Goal: Transaction & Acquisition: Purchase product/service

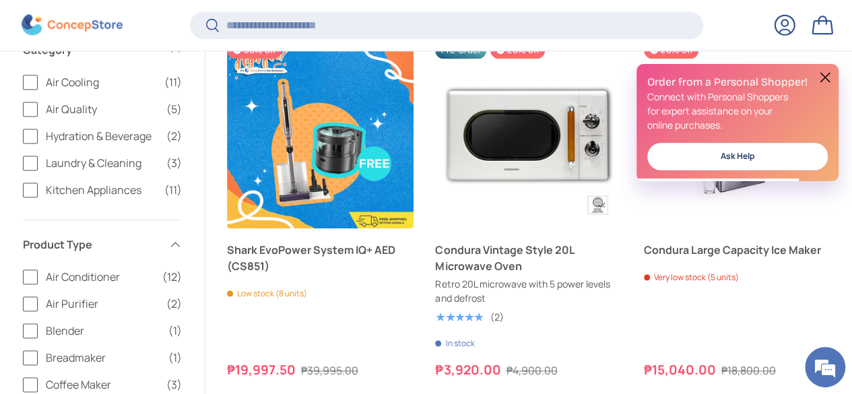
scroll to position [876, 0]
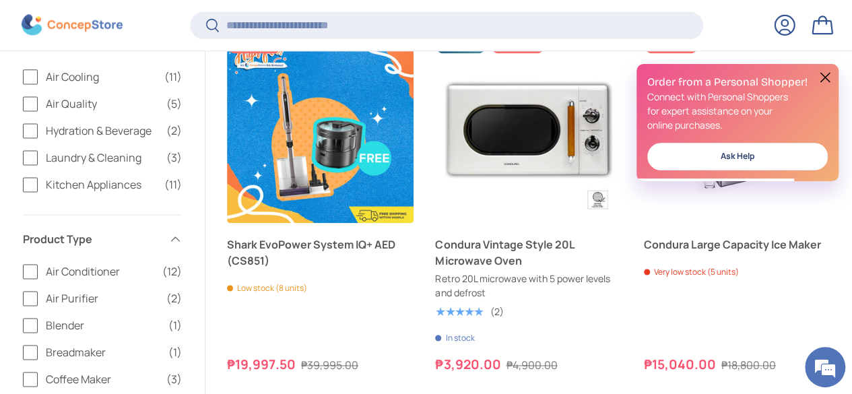
drag, startPoint x: 0, startPoint y: 0, endPoint x: 862, endPoint y: 95, distance: 867.0
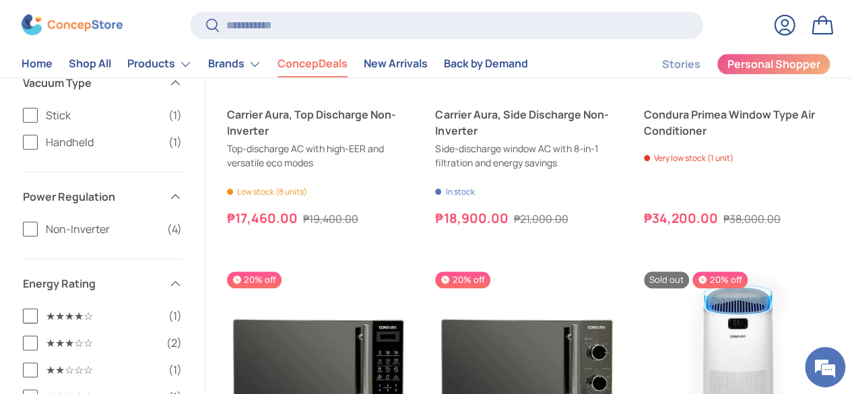
scroll to position [3169, 0]
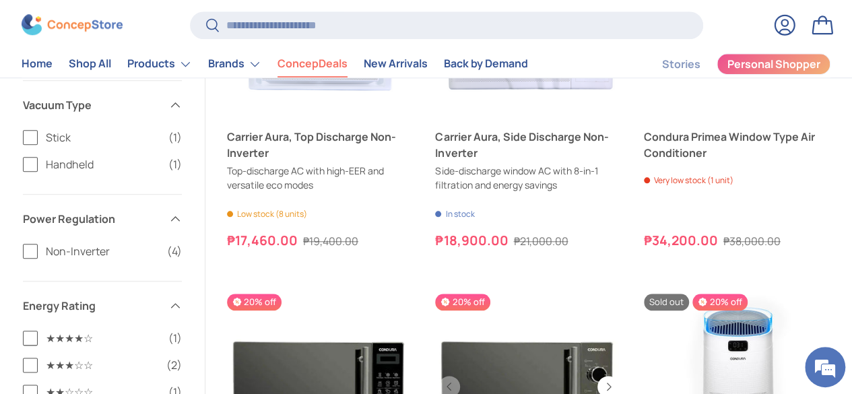
click at [527, 294] on link "Condura 20L Mechanical Microwave Oven" at bounding box center [528, 387] width 187 height 187
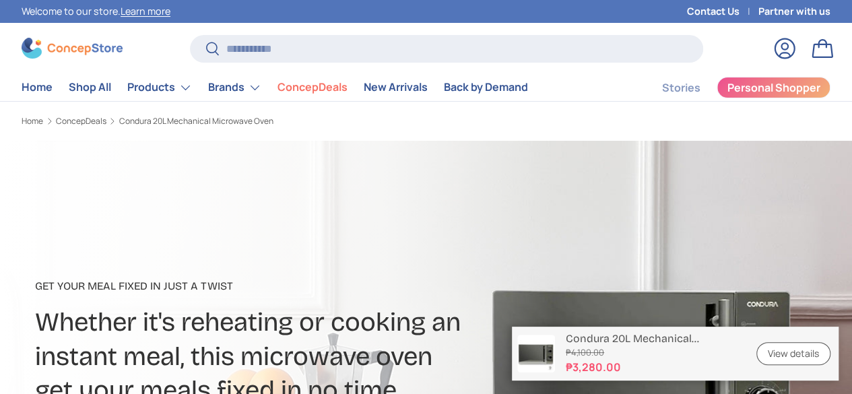
click at [784, 231] on div at bounding box center [426, 343] width 852 height 404
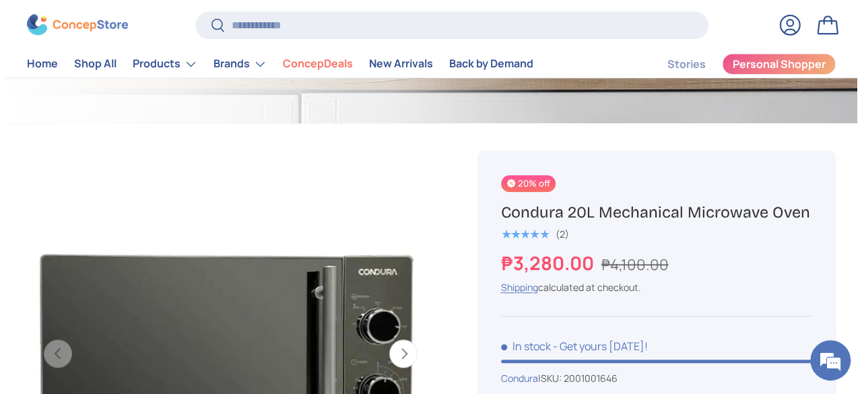
scroll to position [425, 0]
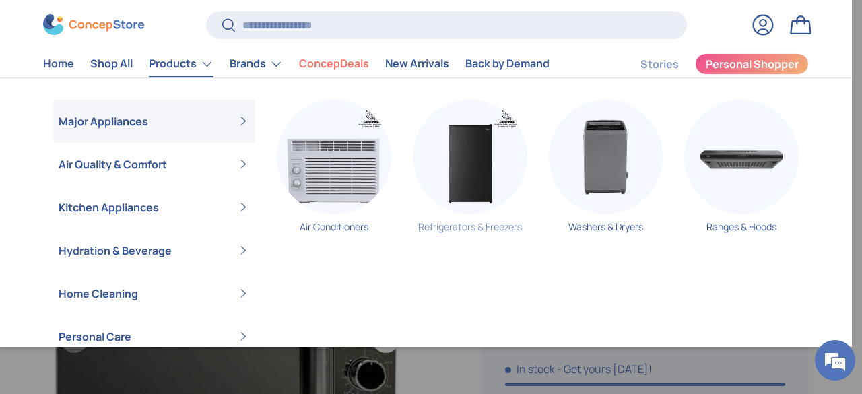
click at [468, 176] on img "Primary" at bounding box center [470, 157] width 115 height 115
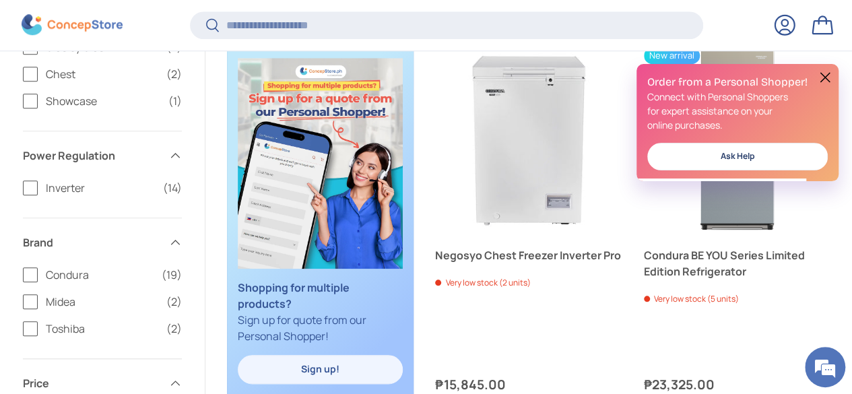
scroll to position [616, 0]
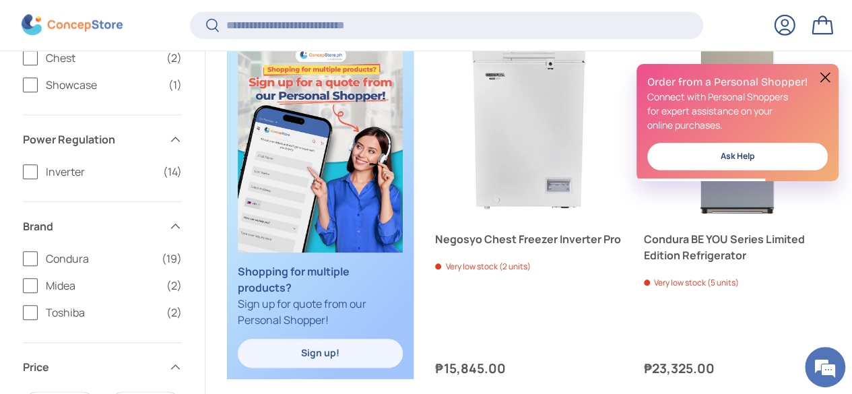
click at [824, 71] on button at bounding box center [825, 77] width 16 height 16
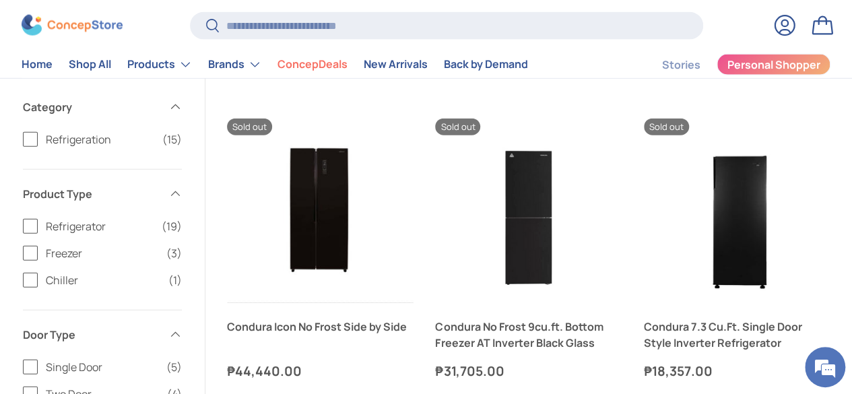
scroll to position [1261, 0]
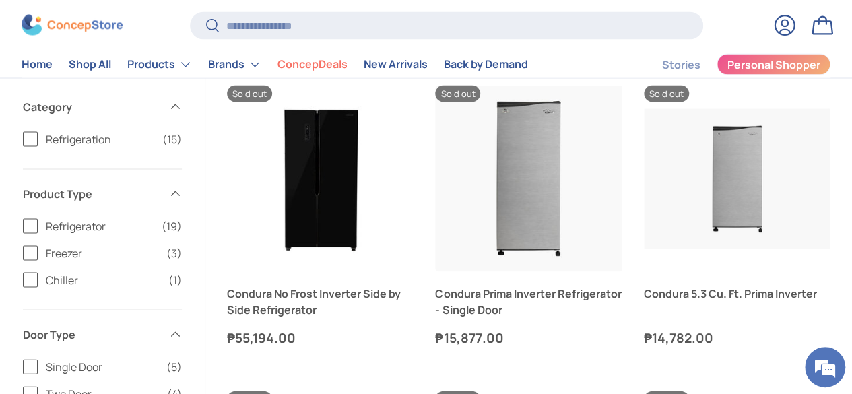
click at [57, 225] on label "Refrigerator (19)" at bounding box center [102, 226] width 159 height 16
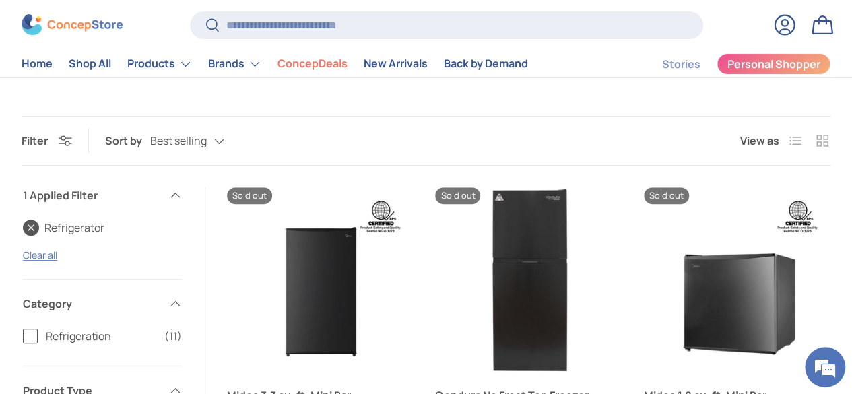
scroll to position [27, 0]
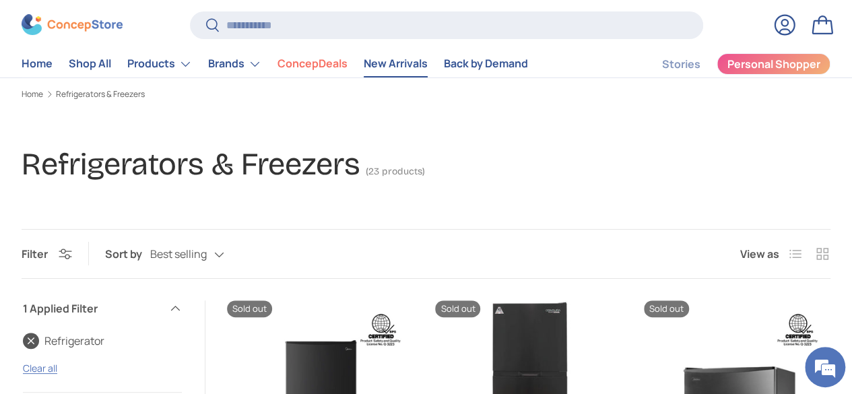
click at [420, 72] on link "New Arrivals" at bounding box center [396, 64] width 64 height 26
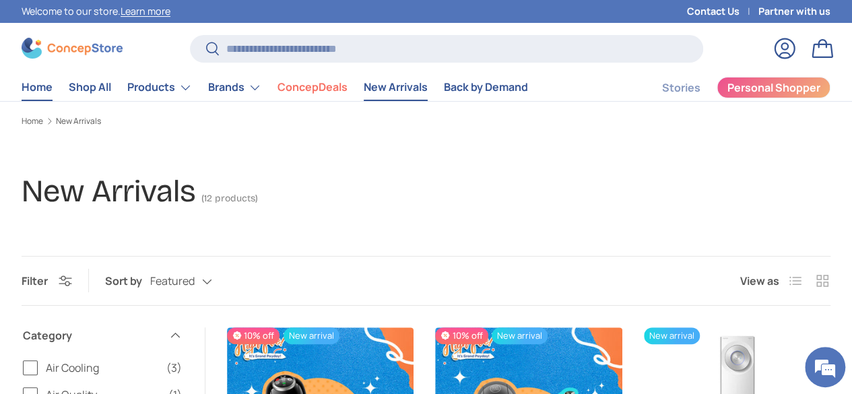
click at [53, 88] on link "Home" at bounding box center [37, 87] width 31 height 26
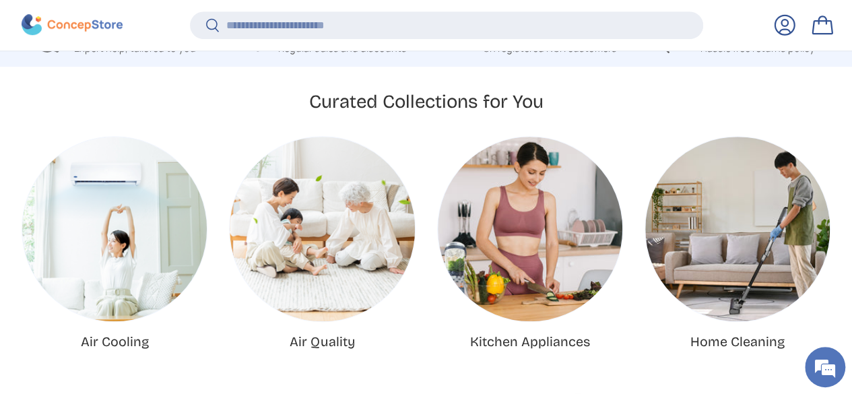
scroll to position [429, 0]
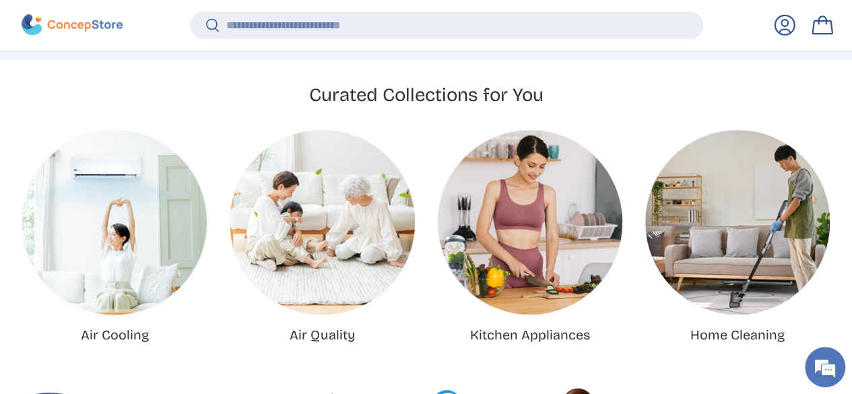
click at [438, 202] on img "Kitchen Appliances" at bounding box center [530, 222] width 185 height 185
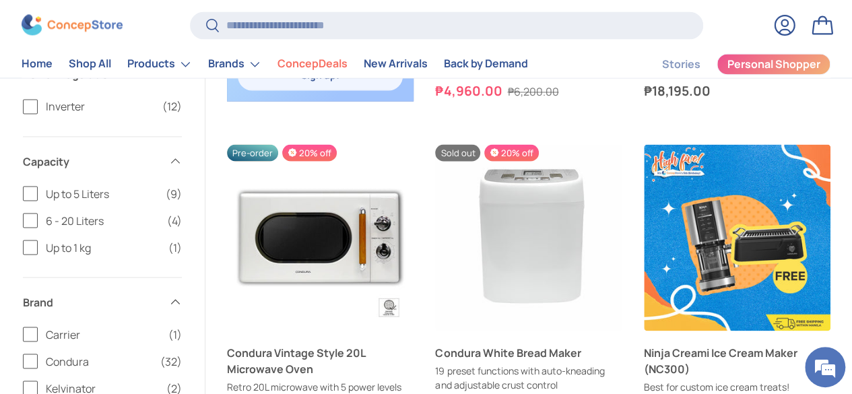
scroll to position [1152, 0]
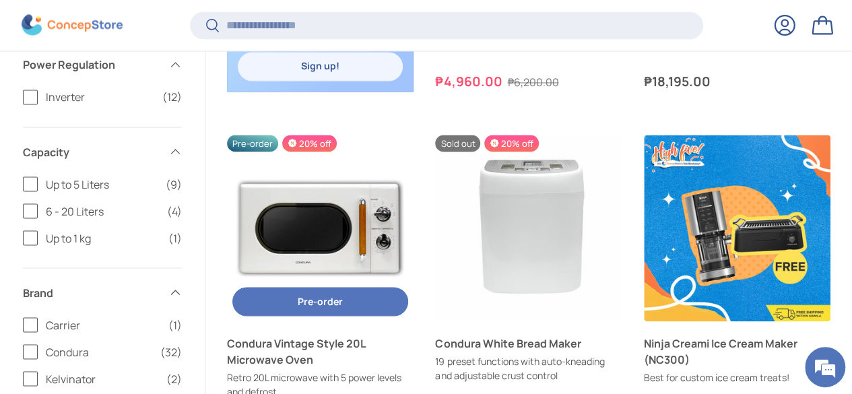
click at [351, 135] on img "Condura Vintage Style 20L Microwave Oven" at bounding box center [320, 228] width 187 height 187
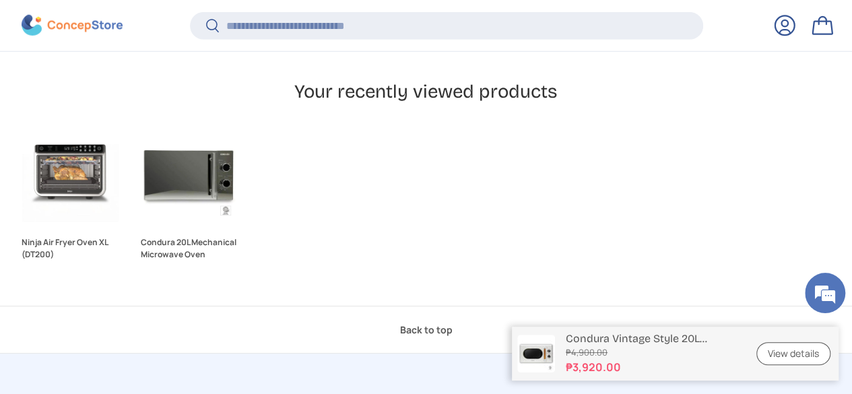
scroll to position [3230, 5135]
